Goal: Navigation & Orientation: Find specific page/section

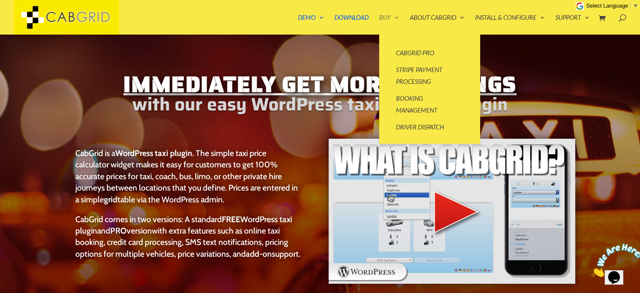
click at [384, 18] on link "Buy" at bounding box center [389, 24] width 20 height 20
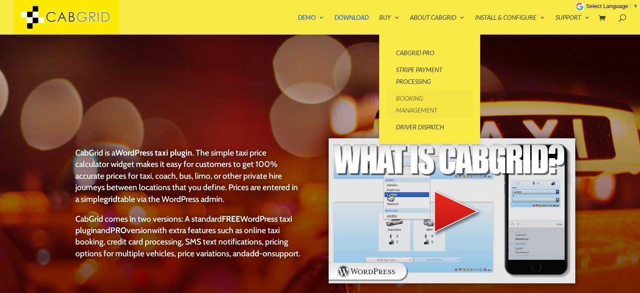
click at [417, 101] on link "Booking Management" at bounding box center [430, 104] width 84 height 29
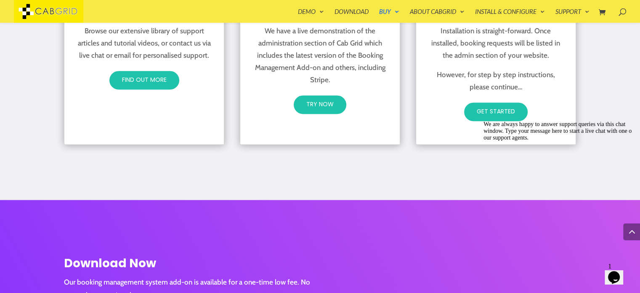
scroll to position [1394, 0]
